Goal: Transaction & Acquisition: Obtain resource

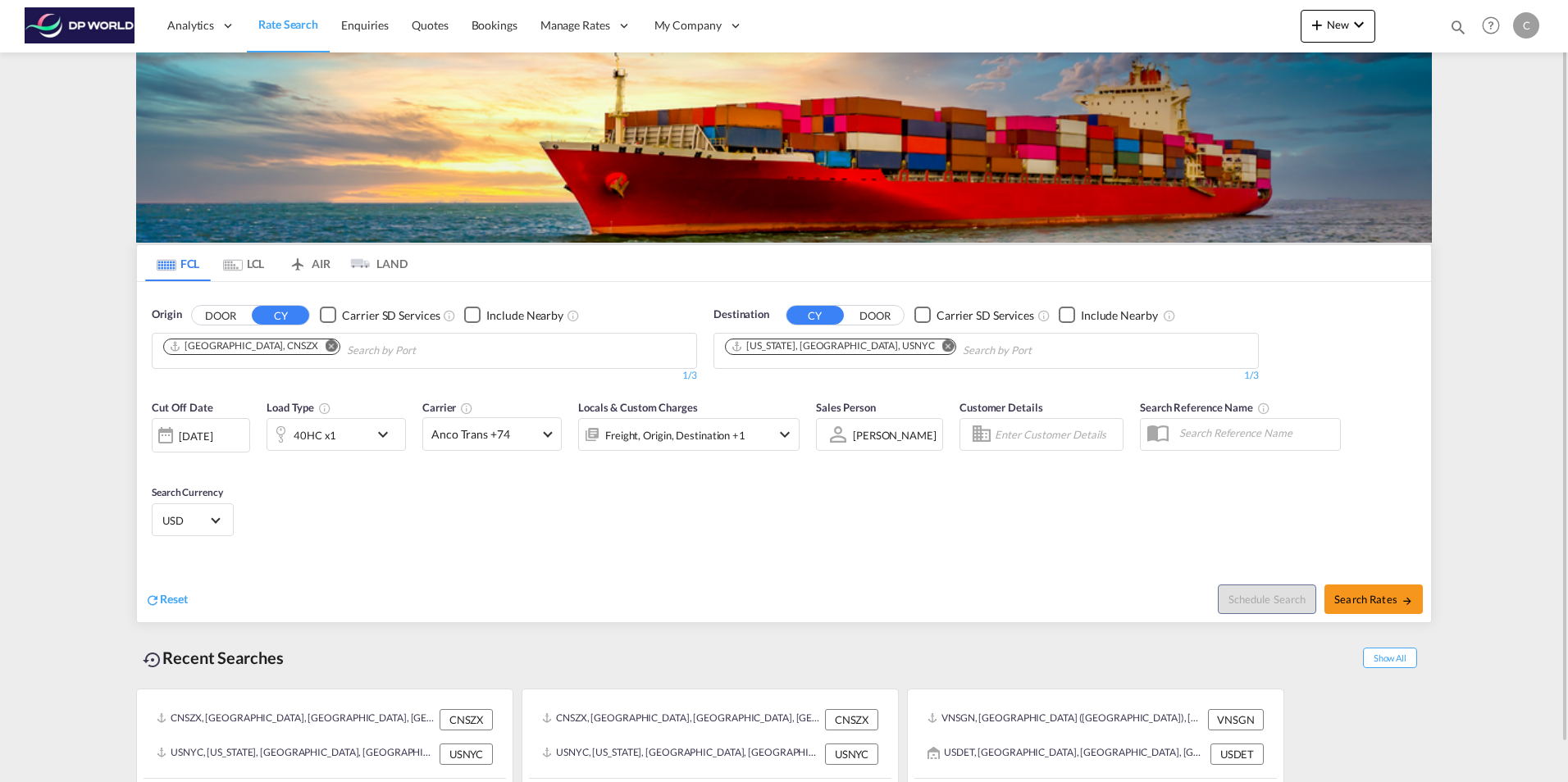
click at [325, 350] on md-icon "Remove" at bounding box center [331, 345] width 12 height 12
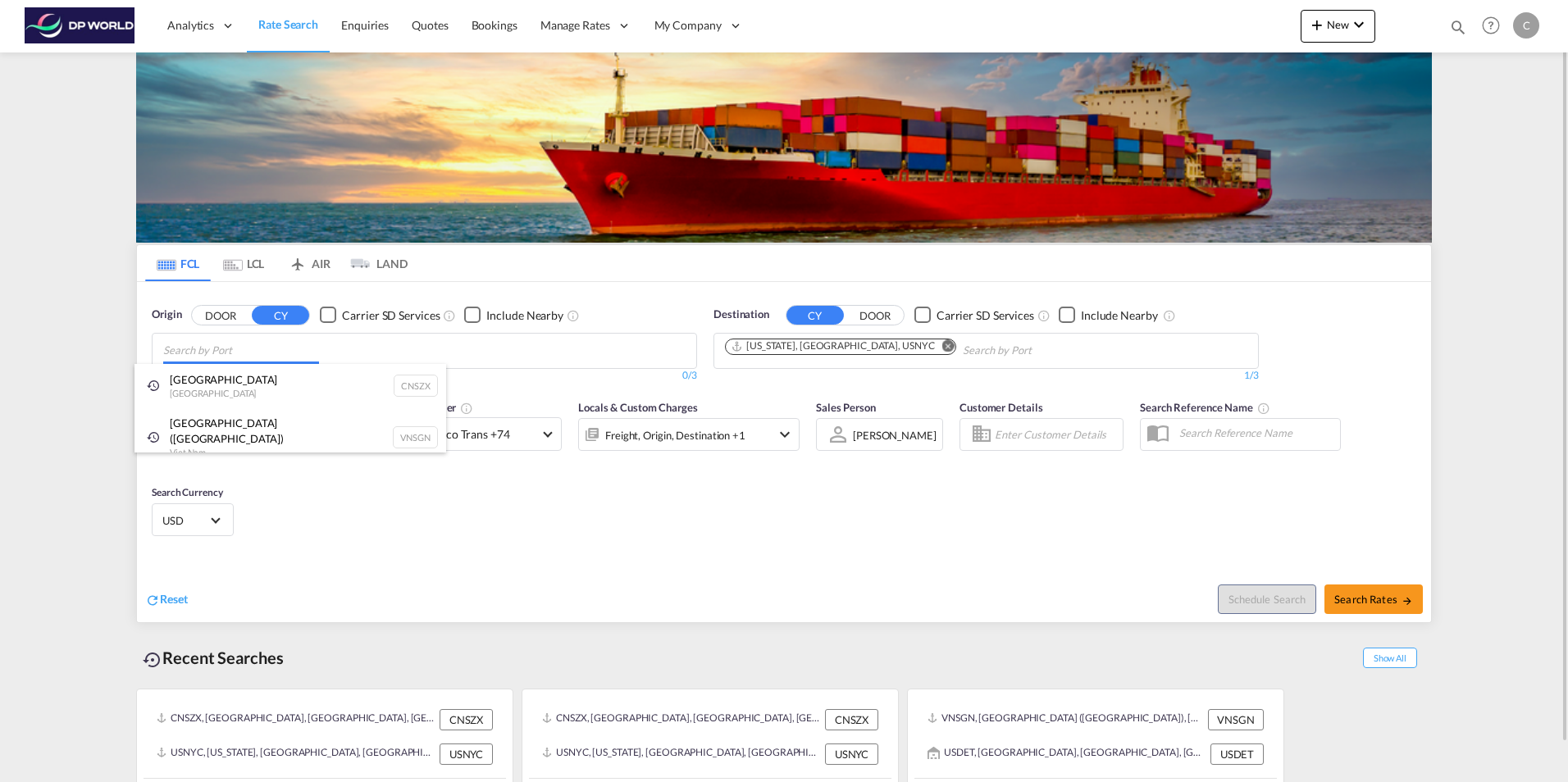
click at [189, 353] on body "Analytics Reports Dashboard Rate Search Enquiries Quotes Bookings" at bounding box center [784, 391] width 1568 height 782
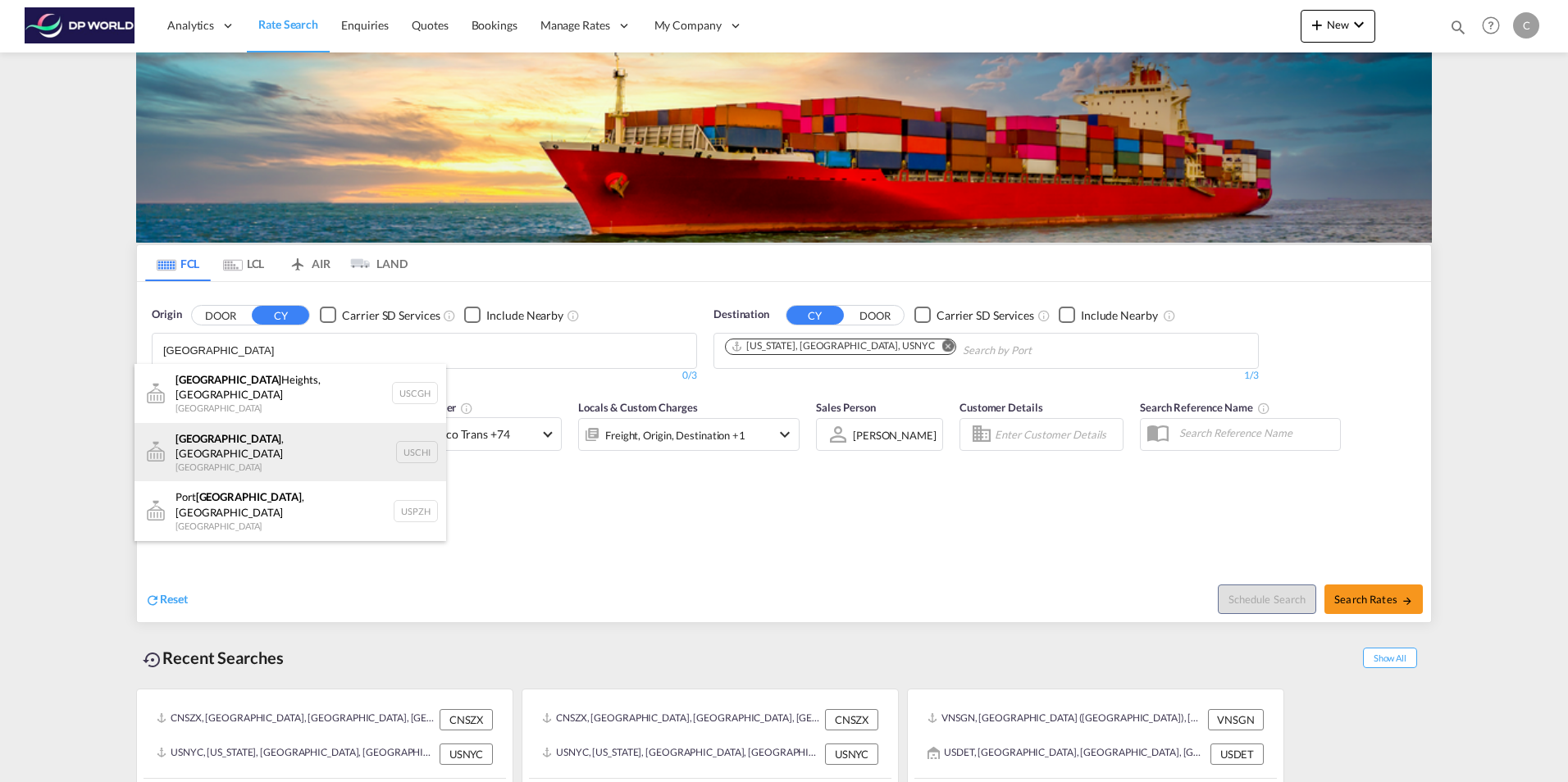
type input "[GEOGRAPHIC_DATA]"
click at [297, 434] on div "[GEOGRAPHIC_DATA] , IL United States USCHI" at bounding box center [290, 453] width 312 height 59
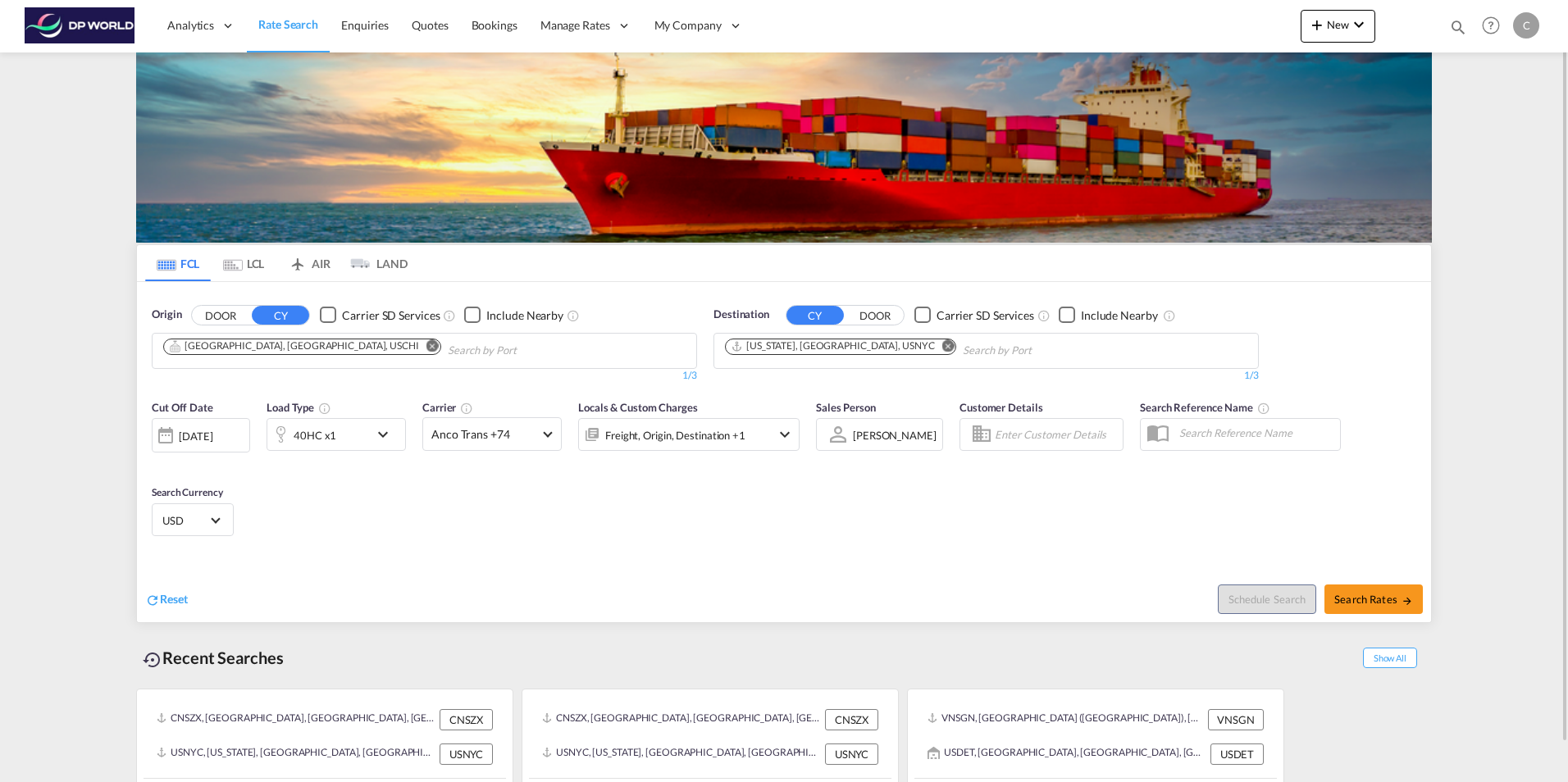
click at [942, 346] on md-icon "Remove" at bounding box center [948, 345] width 12 height 12
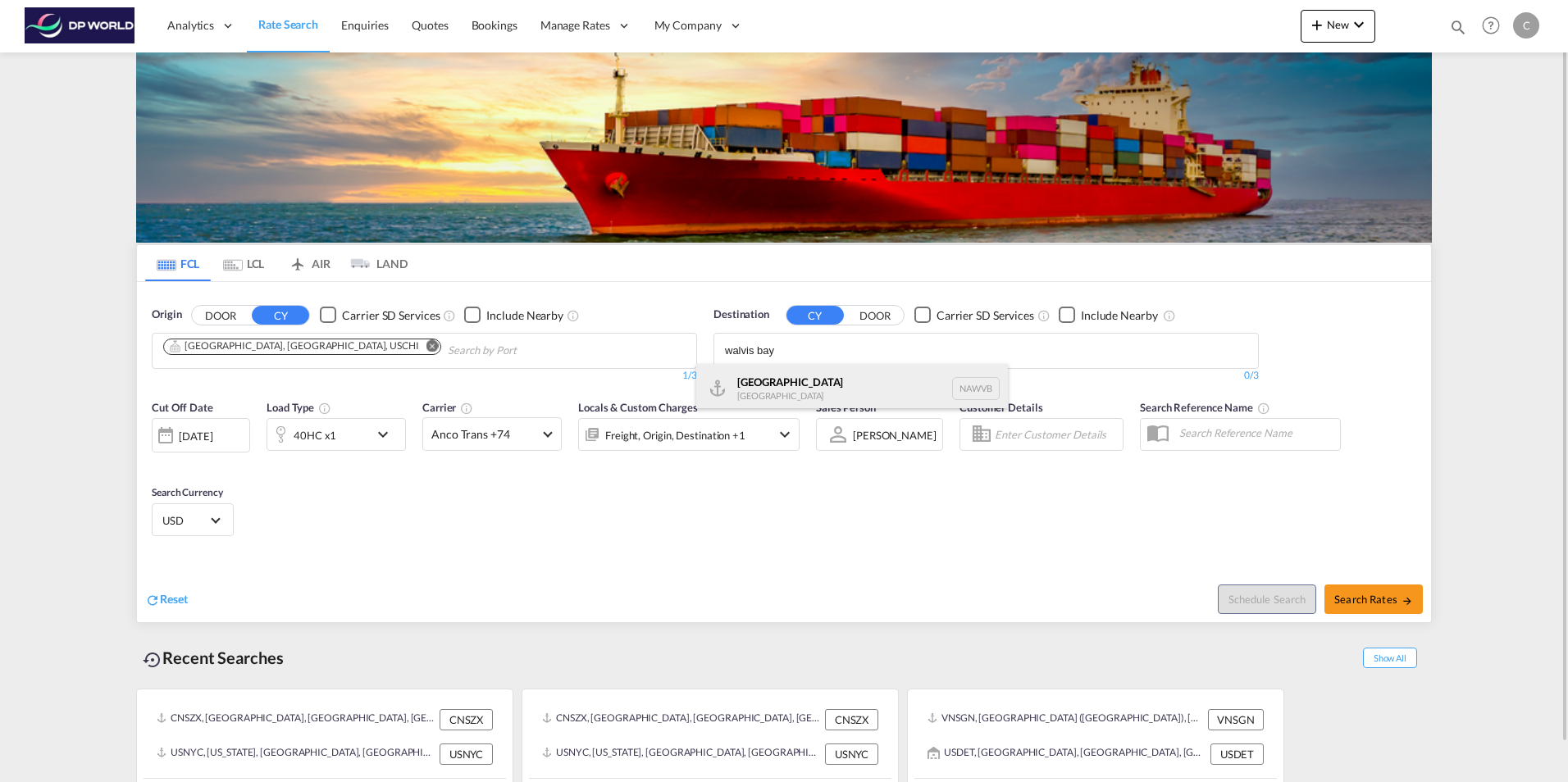
type input "walvis bay"
click at [843, 389] on div "Walvis Bay [GEOGRAPHIC_DATA] NAWVB" at bounding box center [851, 389] width 312 height 49
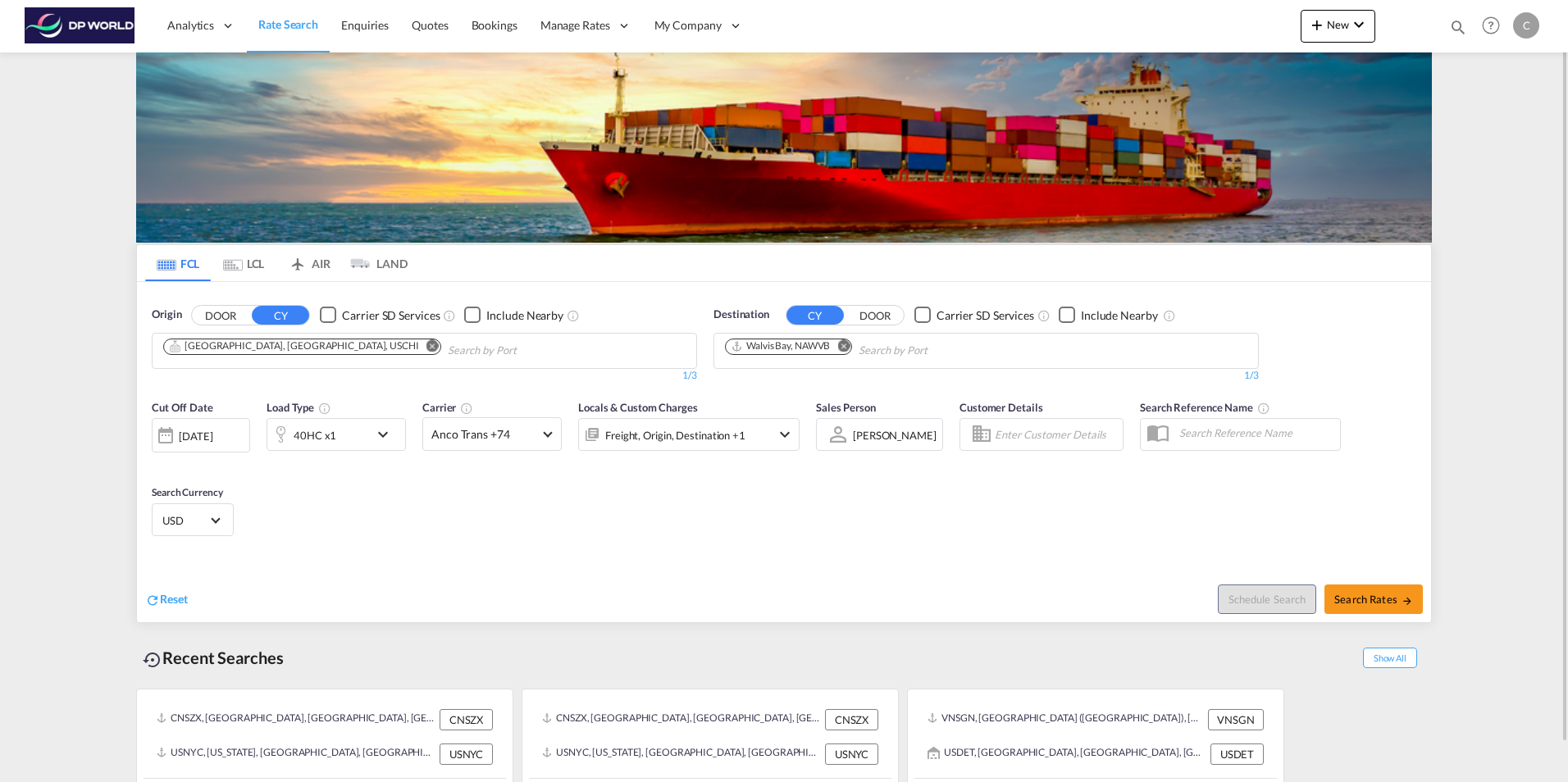
click at [162, 438] on div at bounding box center [166, 436] width 26 height 33
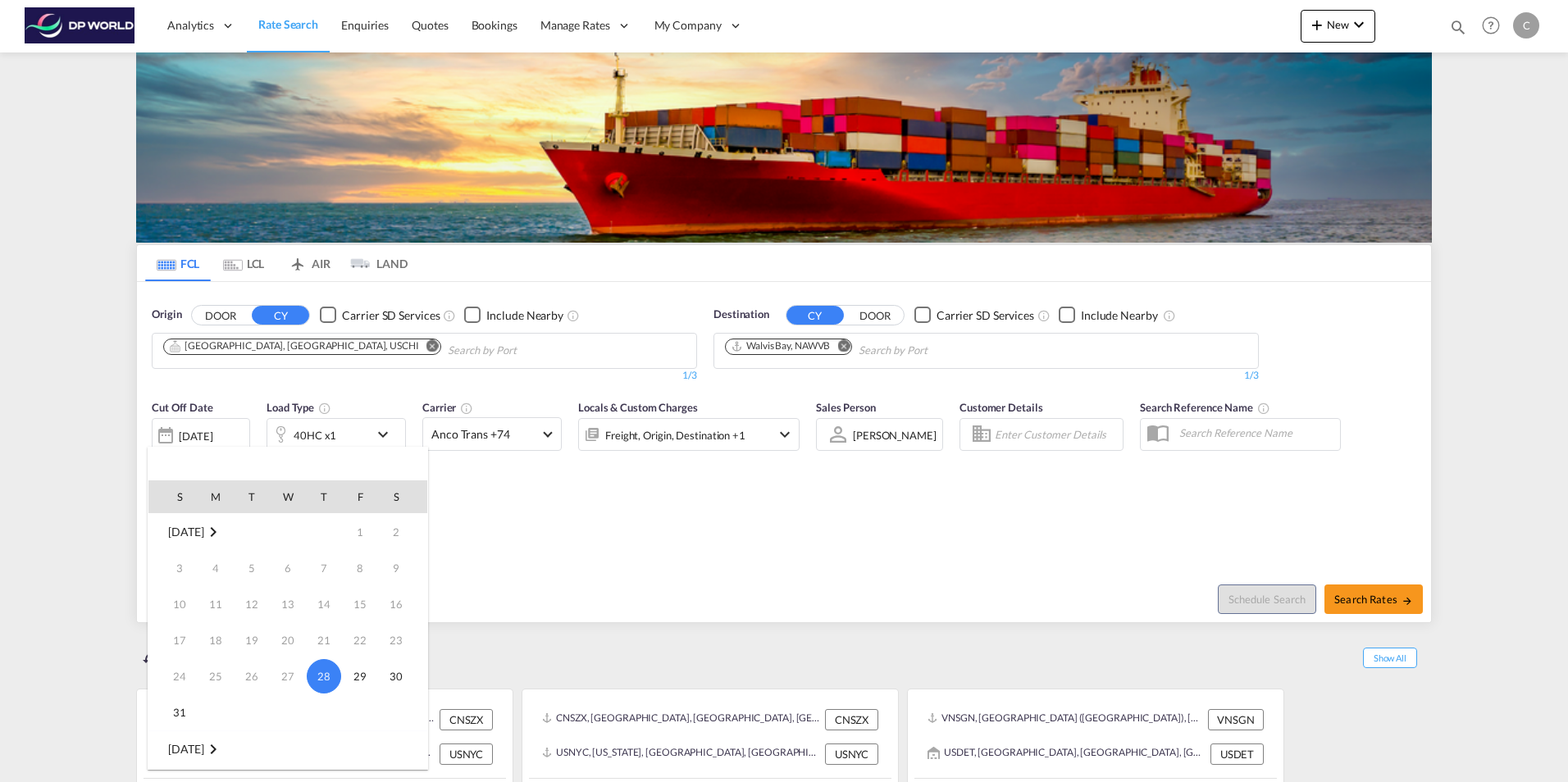
click at [223, 749] on md-icon "September 2025" at bounding box center [213, 749] width 20 height 20
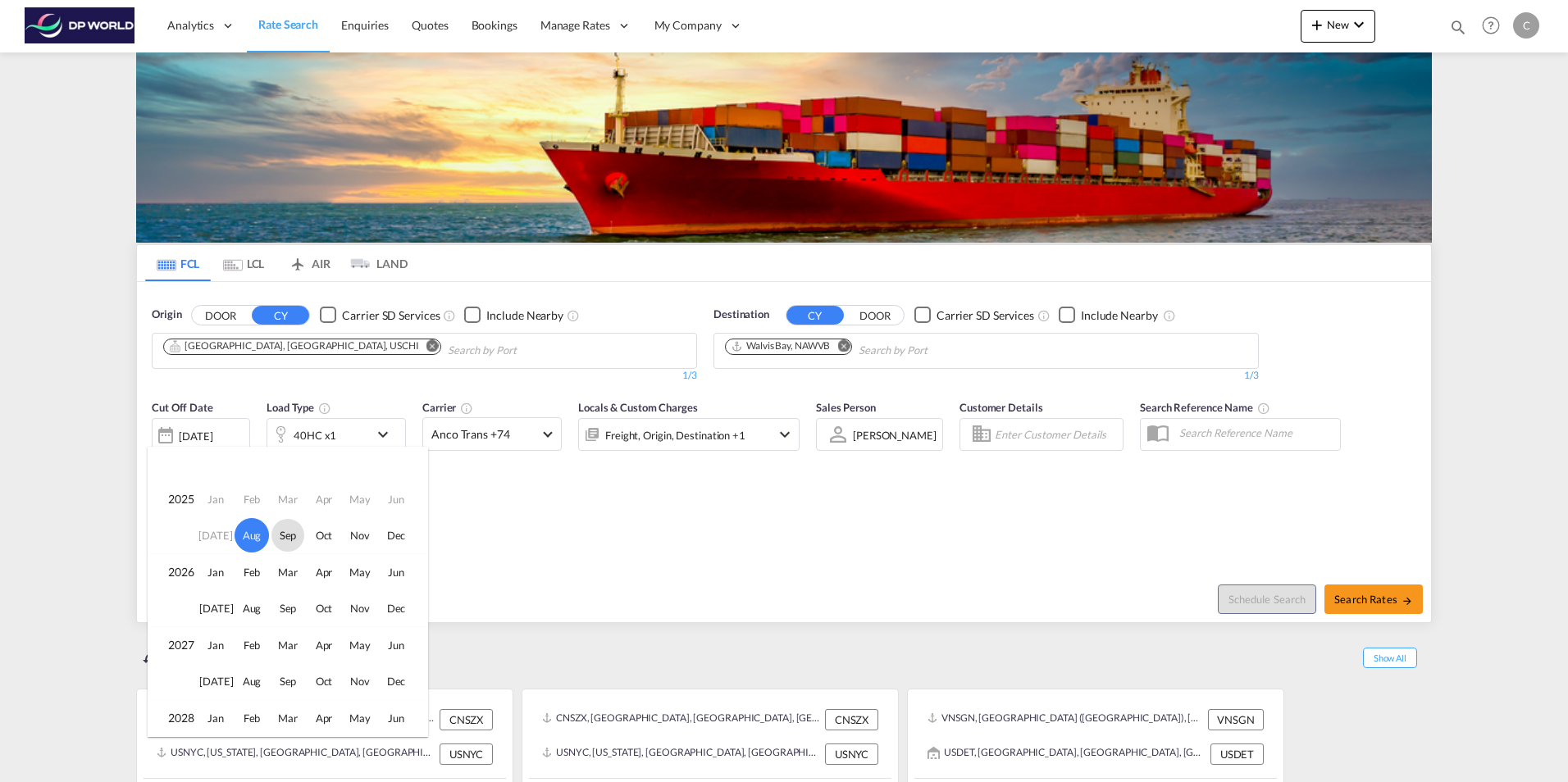
click at [289, 533] on span "Sep" at bounding box center [288, 536] width 33 height 33
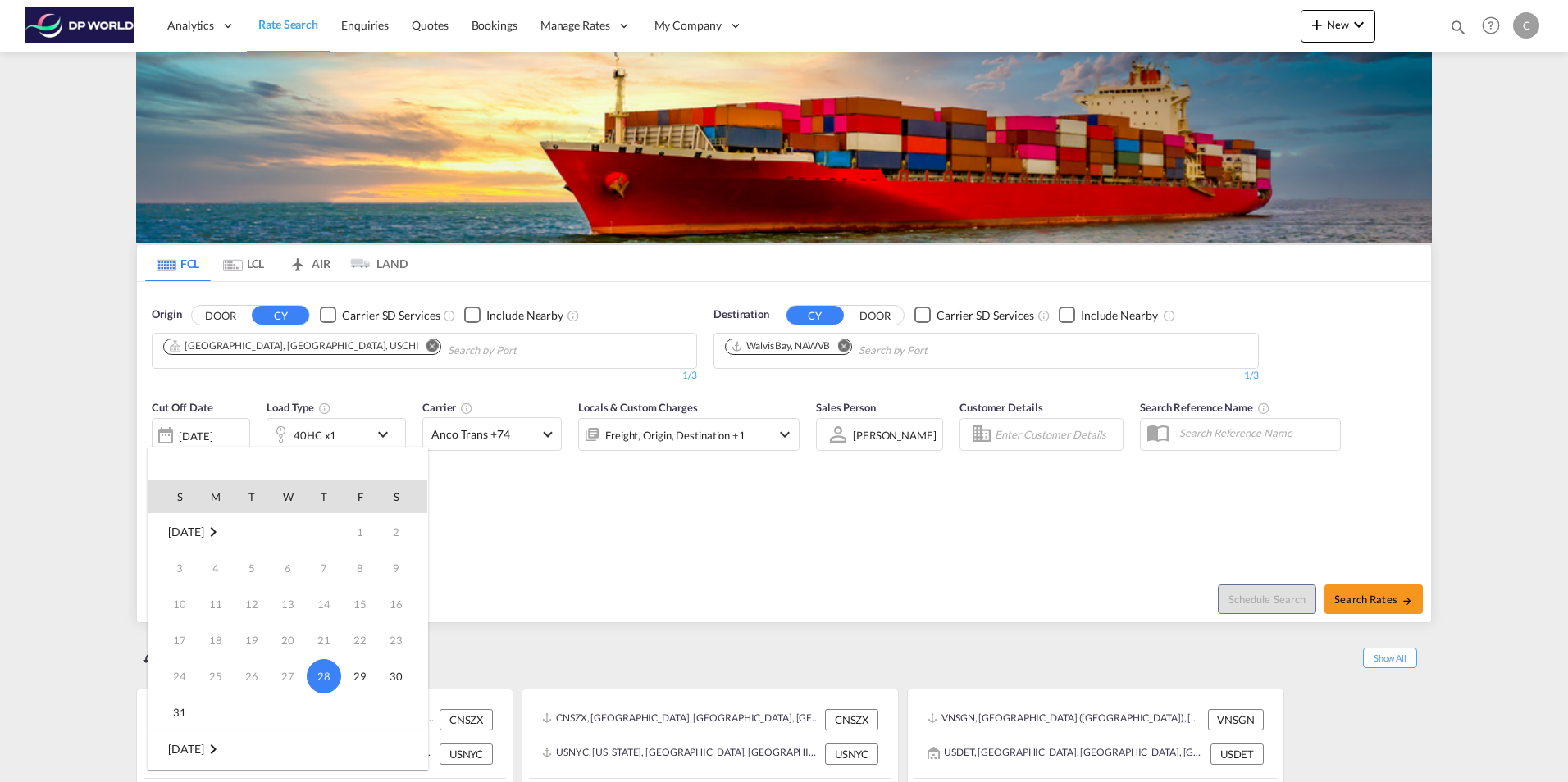
scroll to position [217, 0]
click at [284, 572] on span "3" at bounding box center [288, 568] width 33 height 33
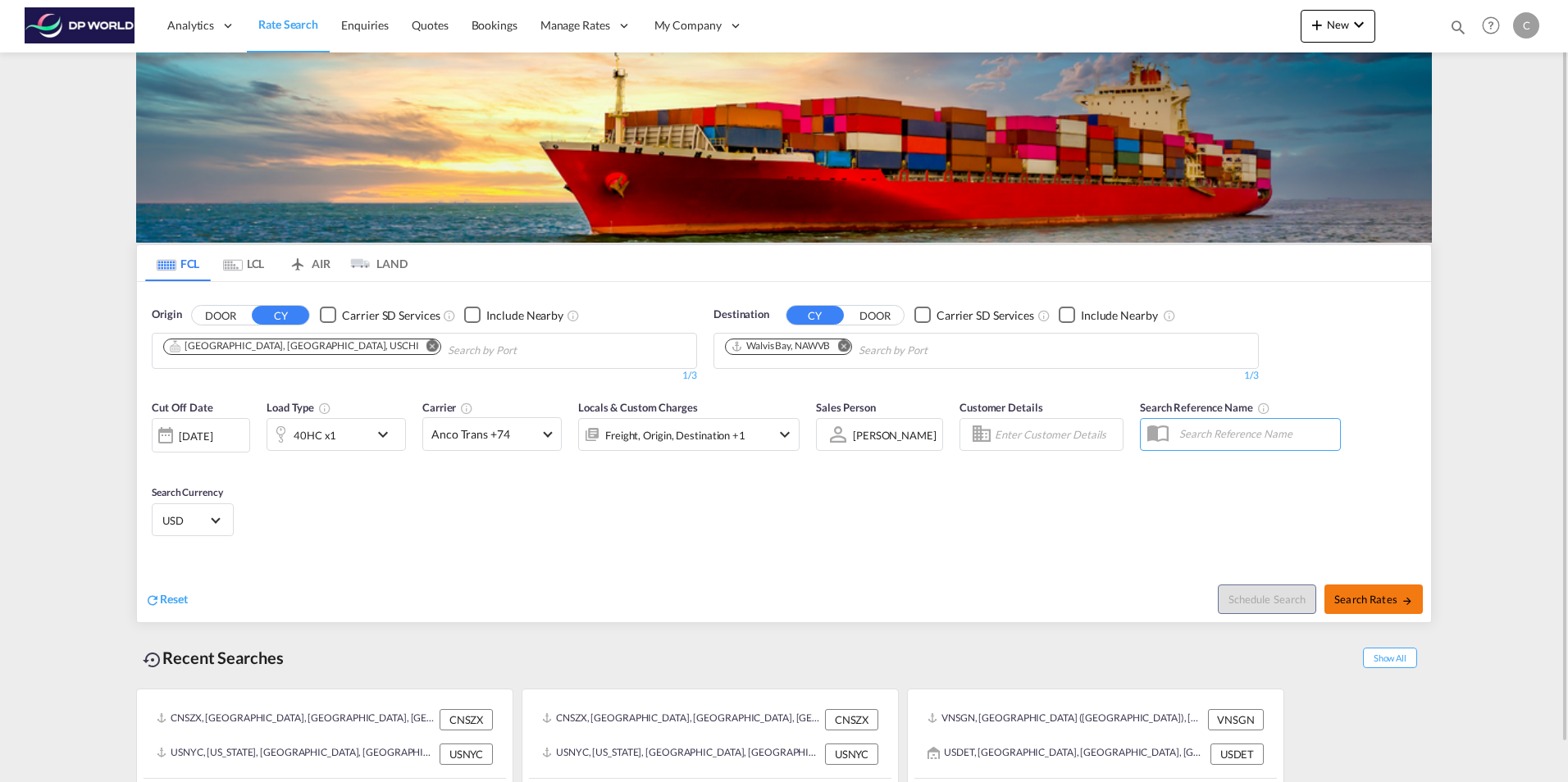
click at [1378, 603] on span "Search Rates" at bounding box center [1373, 599] width 79 height 13
type input "USCHI to NAWVB / [DATE]"
